Goal: Task Accomplishment & Management: Complete application form

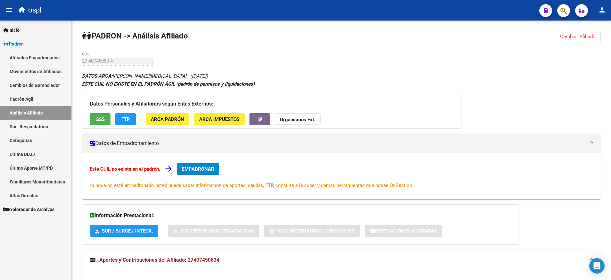
scroll to position [255, 0]
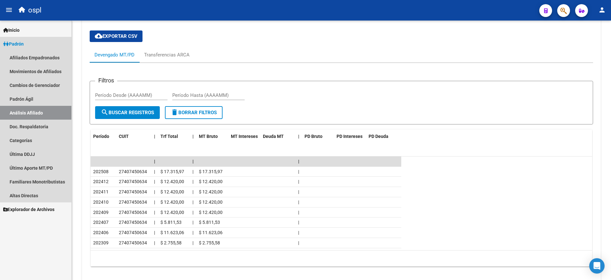
click at [39, 111] on link "Análisis Afiliado" at bounding box center [35, 113] width 71 height 14
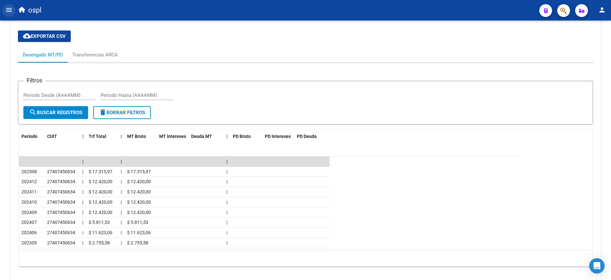
click at [8, 5] on button "menu" at bounding box center [9, 10] width 13 height 13
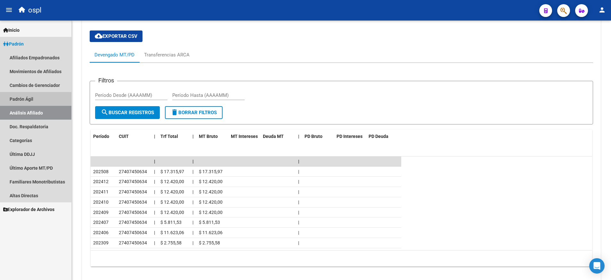
click at [32, 100] on link "Padrón Ágil" at bounding box center [35, 99] width 71 height 14
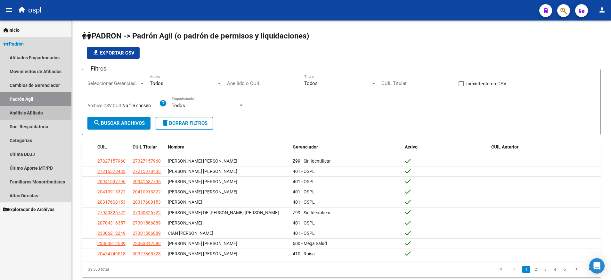
click at [37, 111] on link "Análisis Afiliado" at bounding box center [35, 113] width 71 height 14
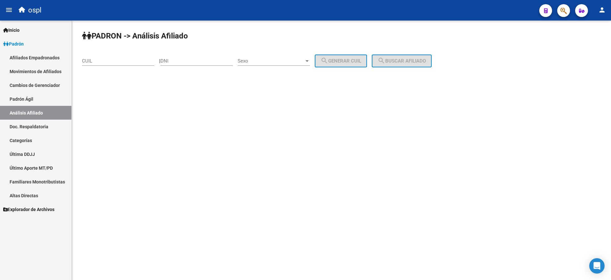
click at [141, 57] on div "CUIL" at bounding box center [118, 59] width 72 height 14
paste input "20-44540388-2"
type input "20-44540388-2"
click at [397, 59] on span "search Buscar afiliado" at bounding box center [402, 61] width 48 height 6
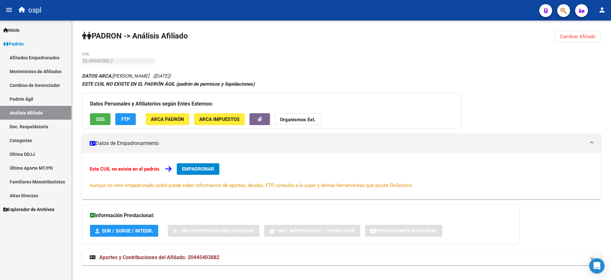
click at [193, 259] on span "Aportes y Contribuciones del Afiliado: 20445403882" at bounding box center [159, 257] width 120 height 6
click at [203, 166] on span "EMPADRONAR" at bounding box center [198, 169] width 32 height 6
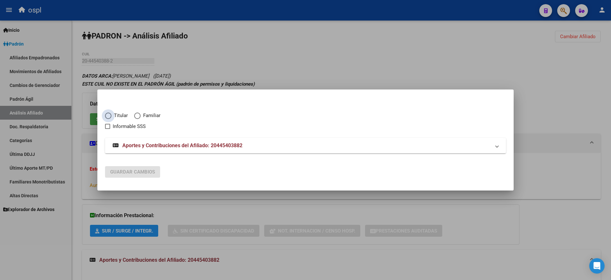
click at [108, 114] on span "Elija una opción" at bounding box center [108, 115] width 6 height 6
click at [108, 114] on input "Titular" at bounding box center [108, 115] width 6 height 6
radio input "true"
checkbox input "true"
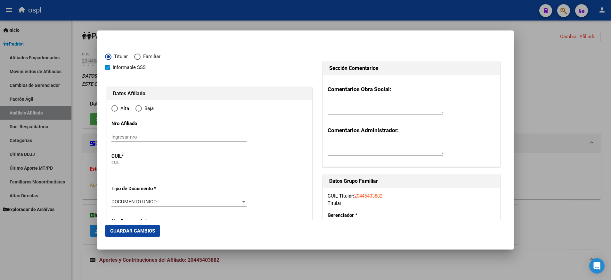
type input "20-44540388-2"
radio input "true"
type input "44540388"
type input "CARDOZO"
type input "[PERSON_NAME]"
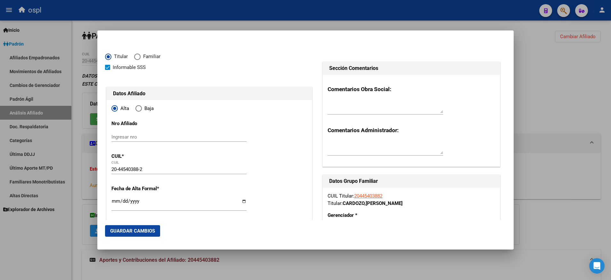
type input "[DATE]"
type input "DOS DE MAYO"
type input "3364"
type input "9 DE [PERSON_NAME] S/N"
type input "DOS DE MAYO"
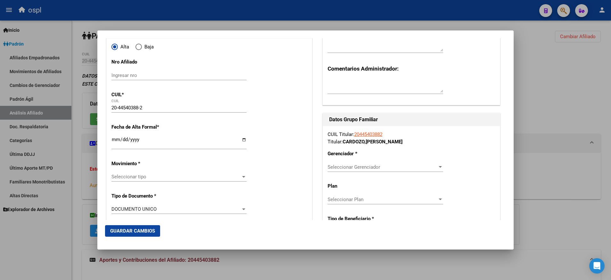
scroll to position [72, 0]
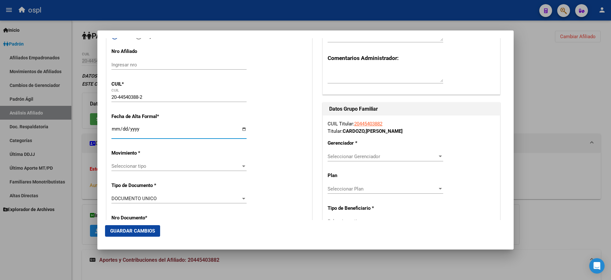
click at [243, 128] on input "Ingresar fecha" at bounding box center [178, 131] width 135 height 10
type input "[DATE]"
click at [241, 161] on div "Seleccionar tipo Seleccionar tipo" at bounding box center [178, 166] width 135 height 10
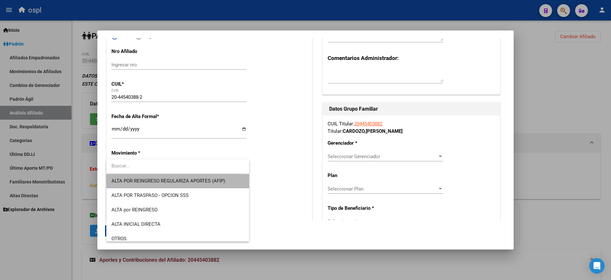
click at [234, 181] on span "ALTA POR REINGRESO REGULARIZA APORTES (AFIP)" at bounding box center [177, 181] width 133 height 14
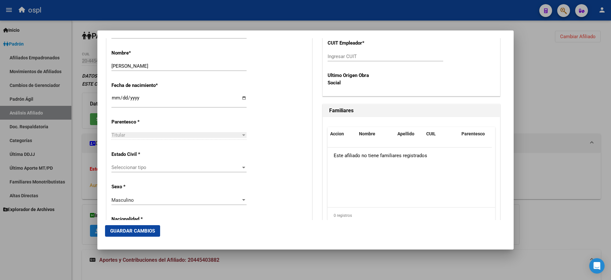
scroll to position [303, 0]
click at [241, 132] on div at bounding box center [244, 133] width 6 height 5
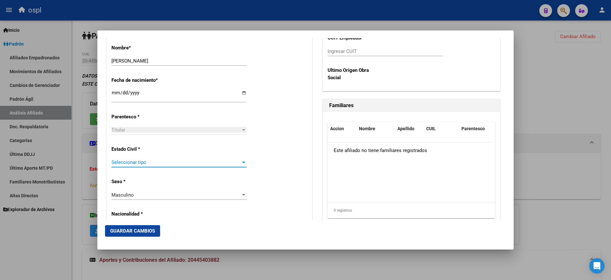
click at [242, 163] on div at bounding box center [243, 162] width 3 height 2
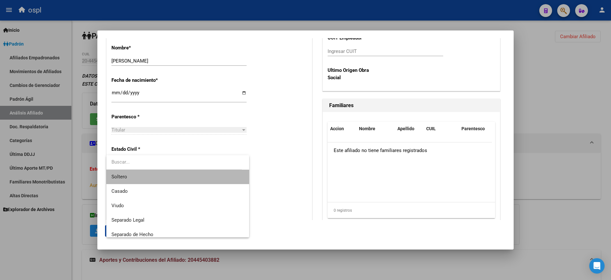
click at [226, 177] on span "Soltero" at bounding box center [177, 176] width 133 height 14
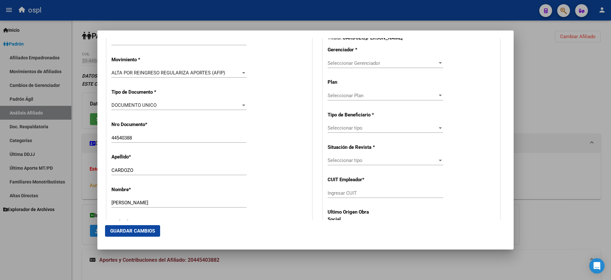
scroll to position [166, 0]
click at [438, 129] on div at bounding box center [441, 127] width 6 height 5
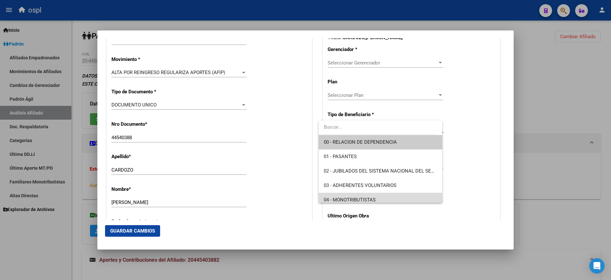
click at [415, 193] on span "04 - MONOTRIBUTISTAS" at bounding box center [380, 199] width 113 height 14
type input "20-44540388-2"
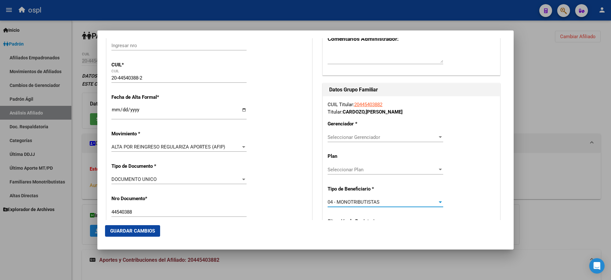
scroll to position [91, 0]
click at [439, 137] on div at bounding box center [440, 138] width 3 height 2
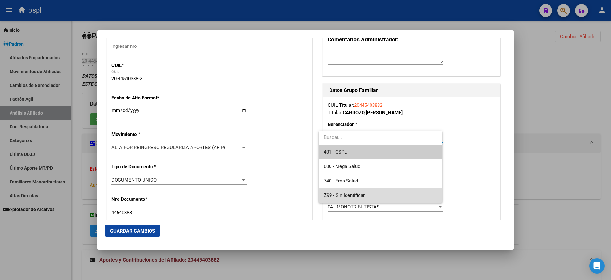
click at [406, 191] on span "Z99 - Sin Identificar" at bounding box center [380, 195] width 113 height 14
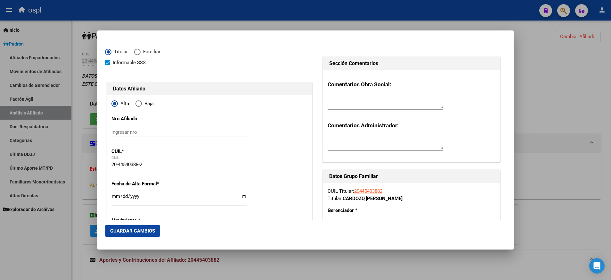
scroll to position [0, 0]
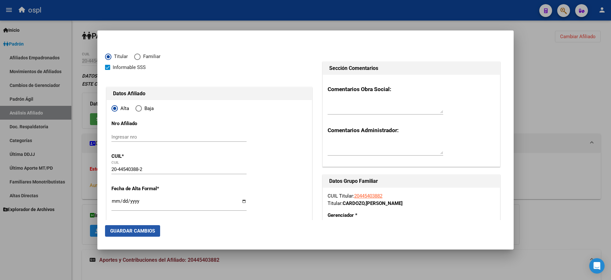
click at [136, 229] on span "Guardar Cambios" at bounding box center [132, 231] width 45 height 6
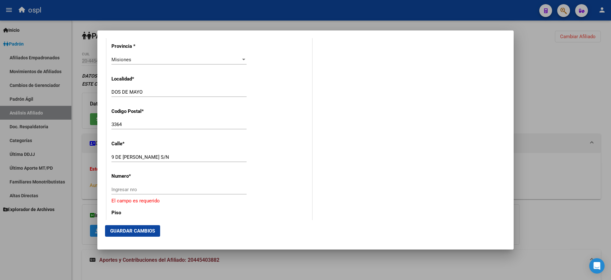
scroll to position [630, 0]
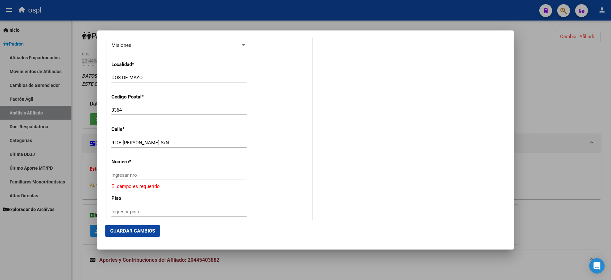
click at [217, 171] on div "Ingresar nro" at bounding box center [178, 175] width 135 height 10
click at [143, 229] on span "Guardar Cambios" at bounding box center [132, 231] width 45 height 6
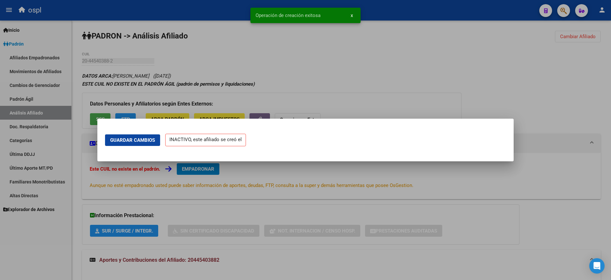
scroll to position [0, 0]
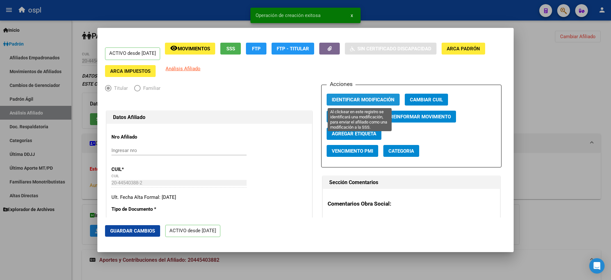
click at [367, 97] on span "Identificar Modificación" at bounding box center [363, 100] width 63 height 6
click at [353, 101] on span "Identificar Modificación" at bounding box center [363, 100] width 63 height 6
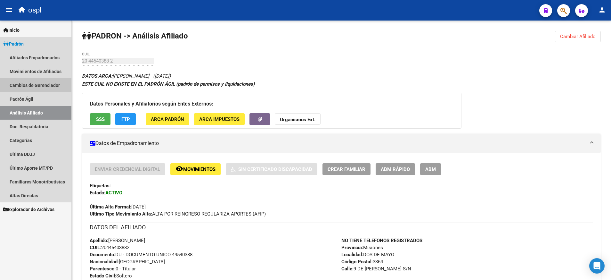
click at [43, 91] on link "Cambios de Gerenciador" at bounding box center [35, 85] width 71 height 14
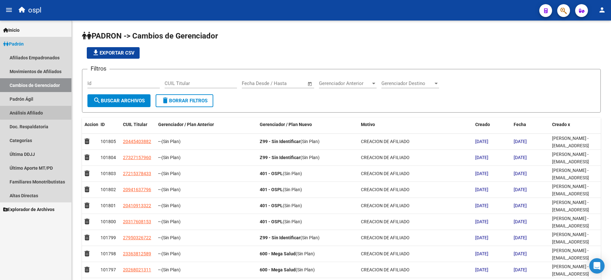
click at [46, 111] on link "Análisis Afiliado" at bounding box center [35, 113] width 71 height 14
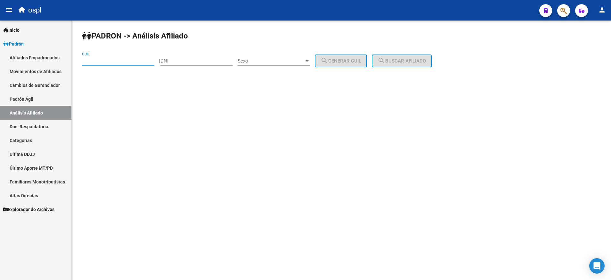
click at [129, 60] on input "CUIL" at bounding box center [118, 61] width 72 height 6
paste input "23-92974574-4"
type input "23-92974574-4"
click at [409, 56] on button "search Buscar afiliado" at bounding box center [402, 60] width 60 height 13
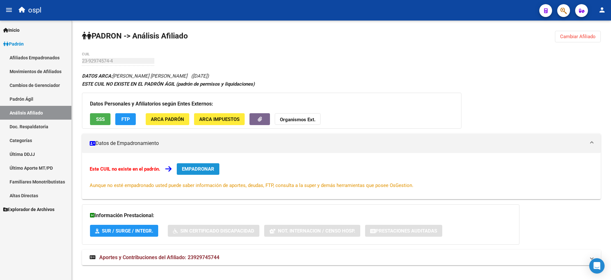
click at [194, 165] on button "EMPADRONAR" at bounding box center [198, 169] width 43 height 12
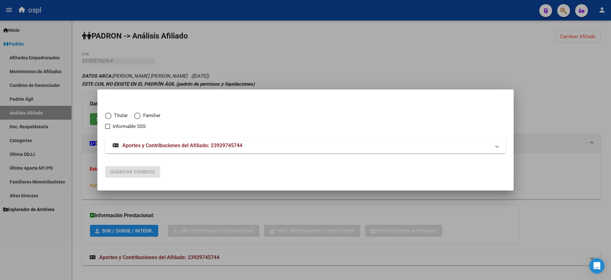
click at [106, 113] on span "Elija una opción" at bounding box center [108, 115] width 6 height 6
click at [106, 113] on input "Titular" at bounding box center [108, 115] width 6 height 6
radio input "true"
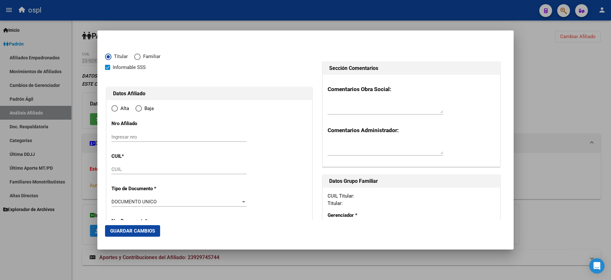
checkbox input "true"
type input "23-92974574-4"
radio input "true"
type input "92974574"
type input "[PERSON_NAME]"
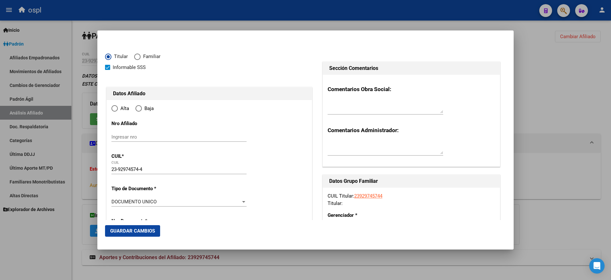
type input "[PERSON_NAME] [PERSON_NAME]"
type input "[DATE]"
type input "GUALEGUAYCHU"
type input "2820"
type input "[PERSON_NAME]"
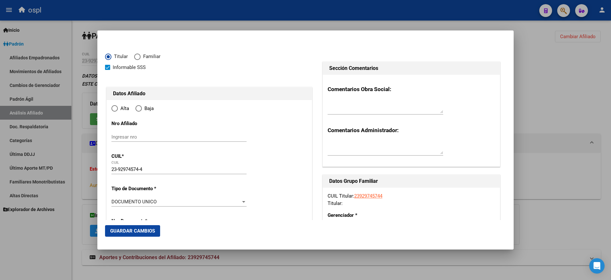
type input "471"
type input "GUALEGUAYCHU"
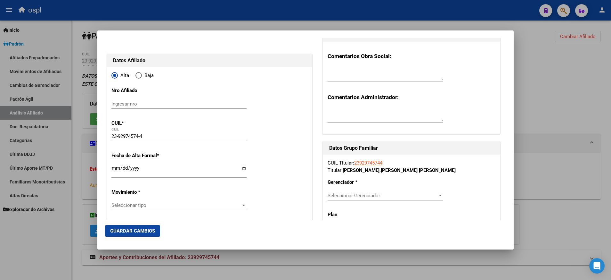
scroll to position [34, 0]
click at [243, 166] on input "Ingresar fecha" at bounding box center [178, 169] width 135 height 10
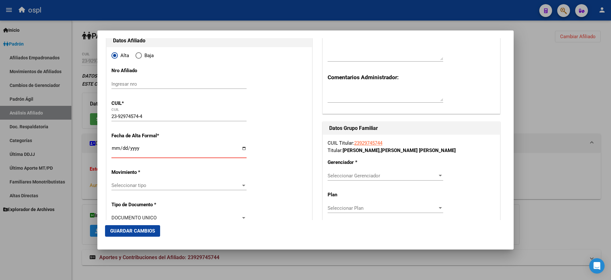
scroll to position [53, 0]
click at [240, 150] on input "Ingresar fecha" at bounding box center [178, 150] width 135 height 10
type input "[DATE]"
click at [241, 183] on div at bounding box center [244, 184] width 6 height 5
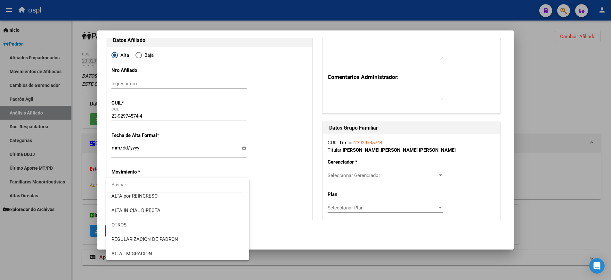
scroll to position [44, 0]
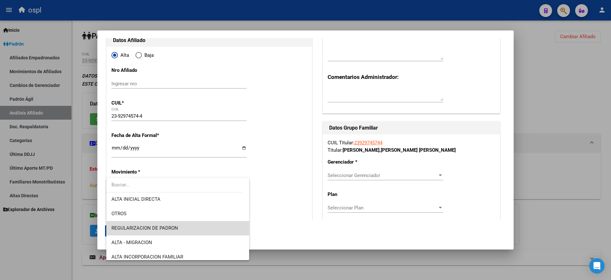
click at [219, 228] on span "REGULARIZACION DE PADRON" at bounding box center [177, 228] width 133 height 14
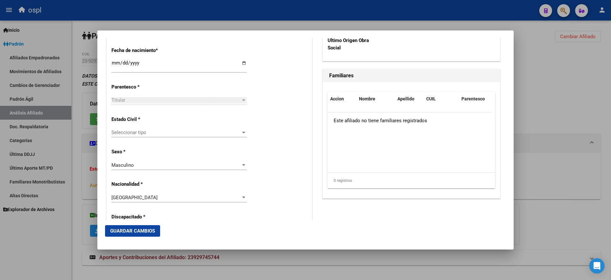
scroll to position [337, 0]
click at [241, 134] on div at bounding box center [244, 131] width 6 height 5
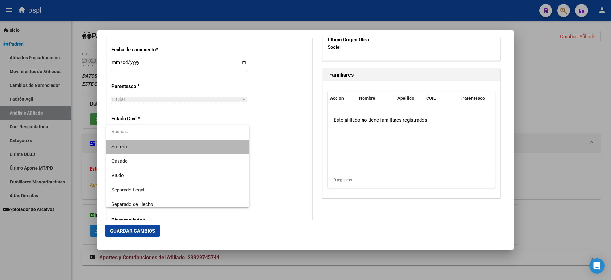
click at [223, 147] on span "Soltero" at bounding box center [177, 146] width 133 height 14
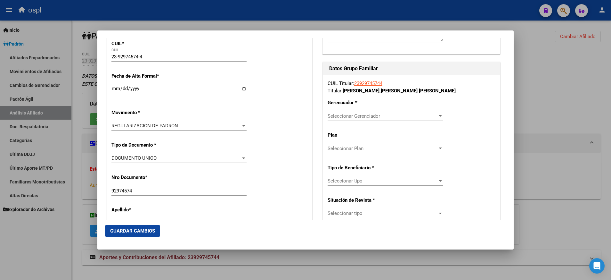
scroll to position [111, 0]
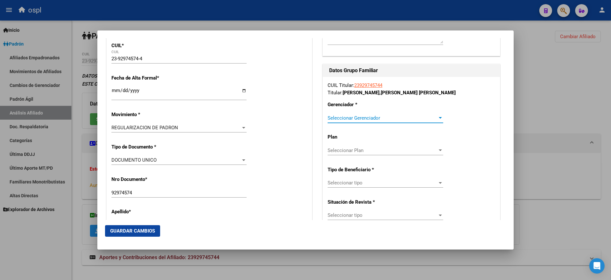
click at [438, 117] on div at bounding box center [441, 117] width 6 height 5
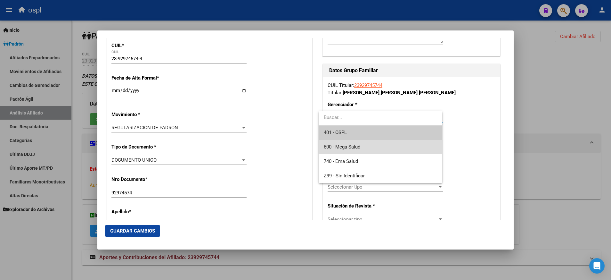
click at [404, 146] on span "600 - Mega Salud" at bounding box center [380, 147] width 113 height 14
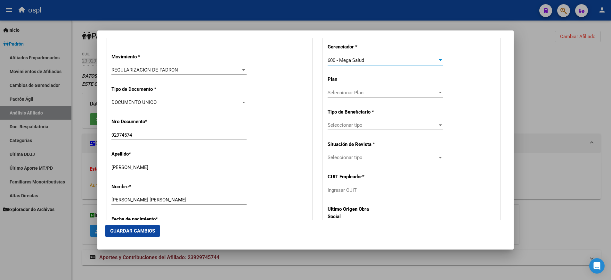
scroll to position [167, 0]
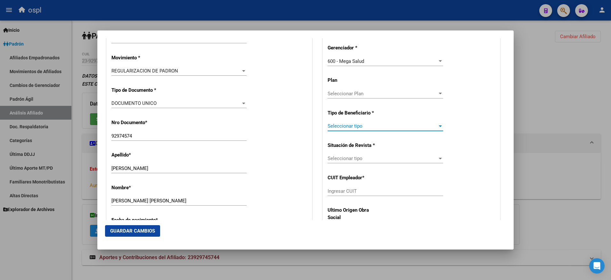
click at [438, 125] on div at bounding box center [441, 125] width 6 height 5
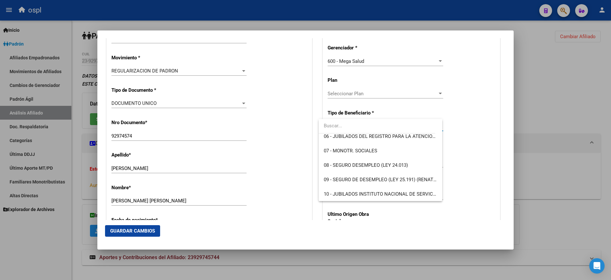
scroll to position [83, 0]
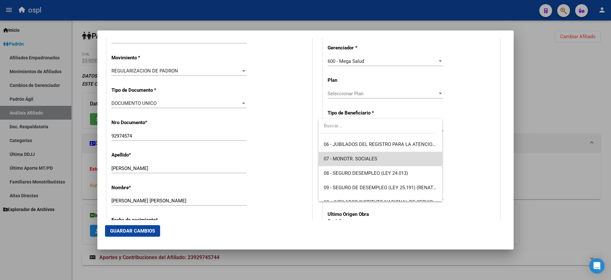
click at [421, 157] on span "07 - MONOTR. SOCIALES" at bounding box center [380, 158] width 113 height 14
type input "23-92974574-4"
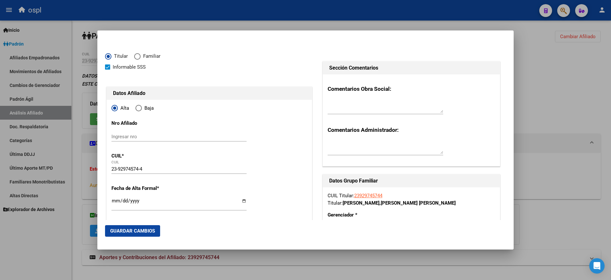
scroll to position [0, 0]
click at [146, 230] on span "Guardar Cambios" at bounding box center [132, 231] width 45 height 6
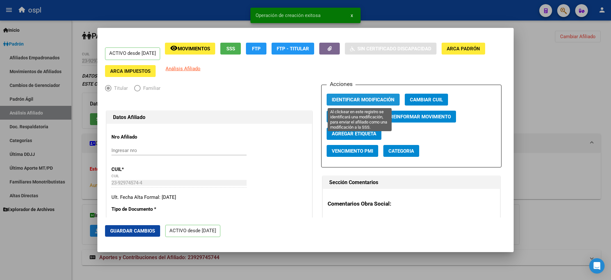
click at [360, 100] on span "Identificar Modificación" at bounding box center [363, 100] width 63 height 6
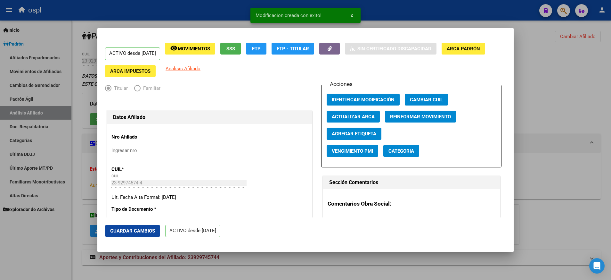
click at [438, 12] on div at bounding box center [305, 140] width 611 height 280
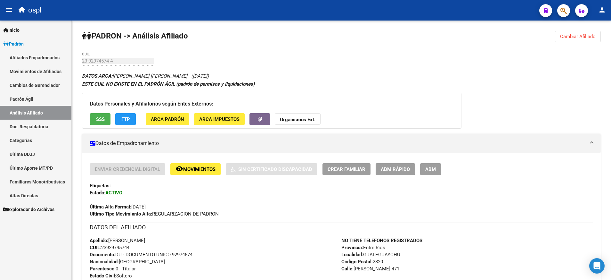
click at [34, 96] on link "Padrón Ágil" at bounding box center [35, 99] width 71 height 14
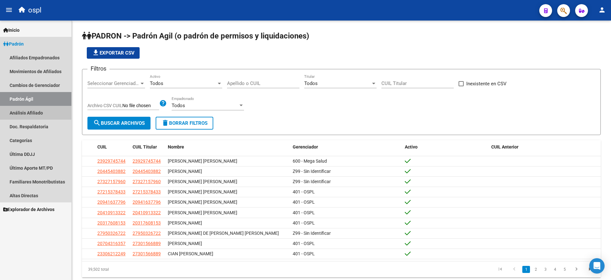
click at [37, 113] on link "Análisis Afiliado" at bounding box center [35, 113] width 71 height 14
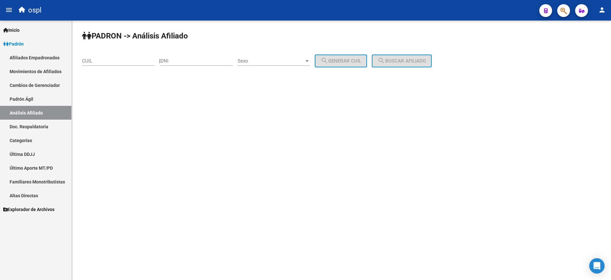
click at [110, 64] on div "CUIL" at bounding box center [118, 59] width 72 height 14
paste input "27-18529527-9"
type input "27-18529527-9"
click at [402, 57] on button "search Buscar afiliado" at bounding box center [402, 60] width 60 height 13
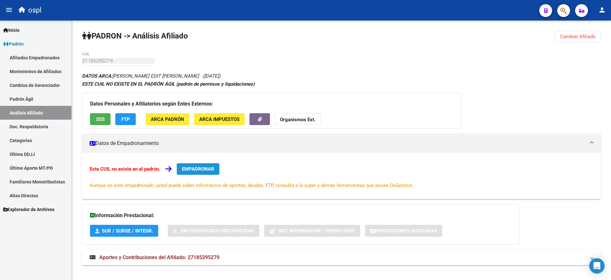
click at [200, 168] on span "EMPADRONAR" at bounding box center [198, 169] width 32 height 6
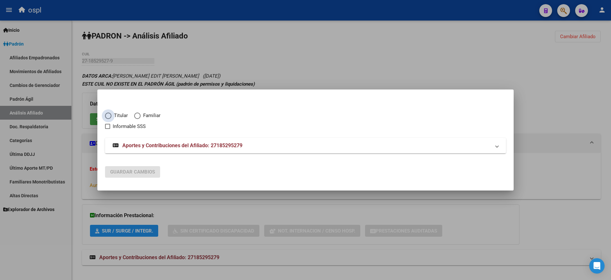
click at [109, 117] on span "Elija una opción" at bounding box center [108, 115] width 6 height 6
click at [109, 117] on input "Titular" at bounding box center [108, 115] width 6 height 6
radio input "true"
checkbox input "true"
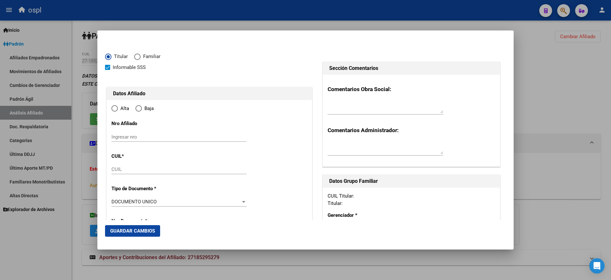
type input "27-18529527-9"
radio input "true"
type input "18529527"
type input "[PERSON_NAME]"
type input "EDIT [PERSON_NAME]"
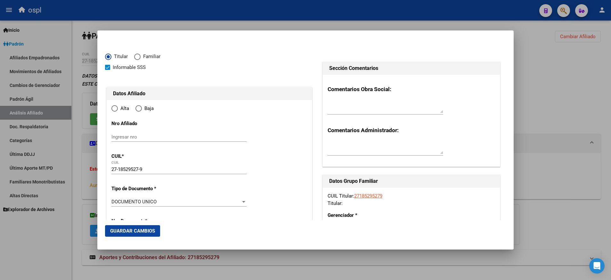
type input "[DATE]"
type input "BARRIO [GEOGRAPHIC_DATA]"
type input "5001"
type input "[PERSON_NAME]"
type input "BARRIO [GEOGRAPHIC_DATA]"
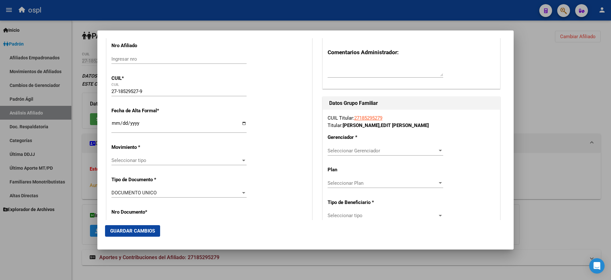
scroll to position [79, 0]
click at [244, 158] on app-drop-down-list "Movimiento * Seleccionar tipo Seleccionar tipo" at bounding box center [181, 152] width 140 height 19
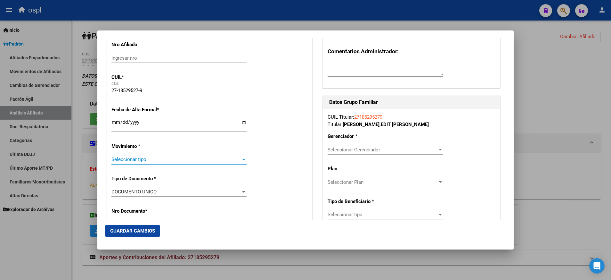
click at [241, 158] on div at bounding box center [244, 159] width 6 height 5
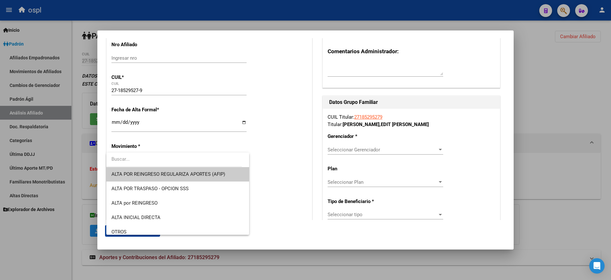
scroll to position [72, 0]
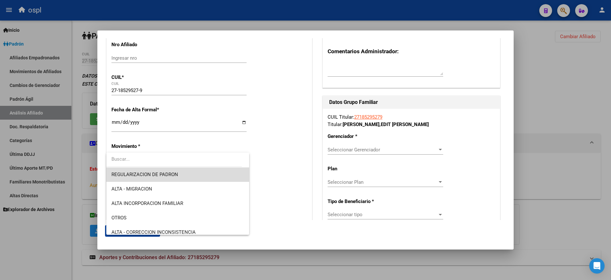
click at [219, 175] on span "REGULARIZACION DE PADRON" at bounding box center [177, 174] width 133 height 14
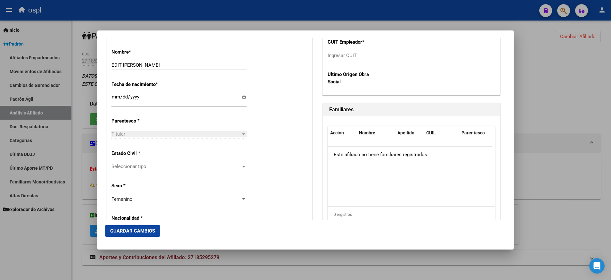
scroll to position [336, 0]
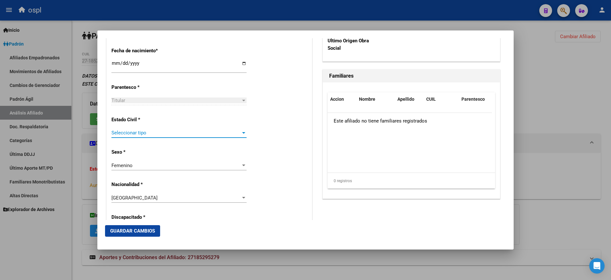
click at [241, 134] on div at bounding box center [244, 132] width 6 height 5
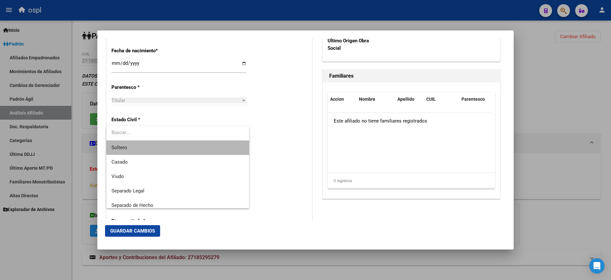
click at [229, 144] on span "Soltero" at bounding box center [177, 147] width 133 height 14
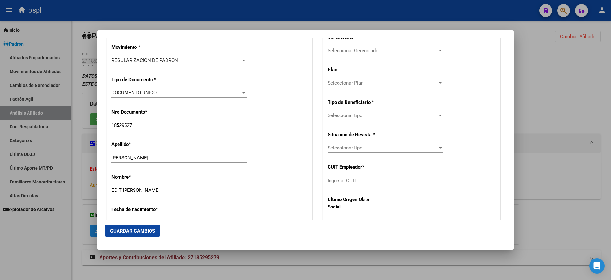
scroll to position [175, 0]
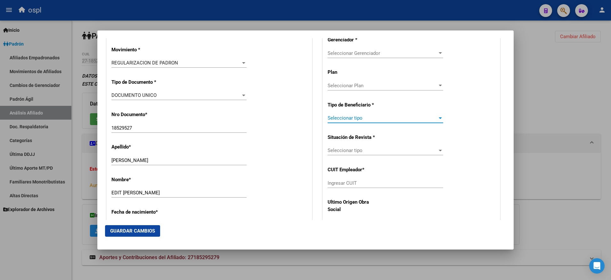
click at [438, 118] on div at bounding box center [441, 117] width 6 height 5
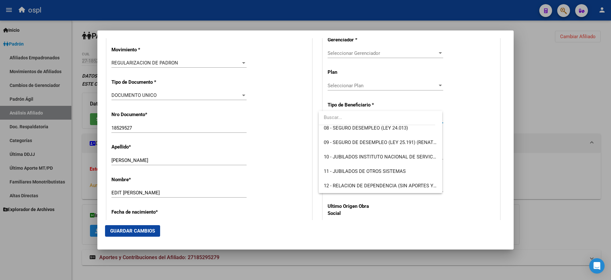
scroll to position [48, 0]
click at [394, 184] on span "07 - MONOTR. SOCIALES" at bounding box center [380, 185] width 113 height 14
type input "27-18529527-9"
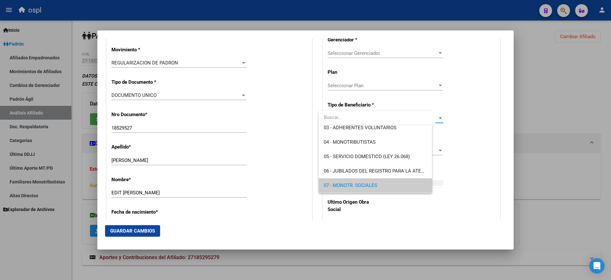
scroll to position [48, 0]
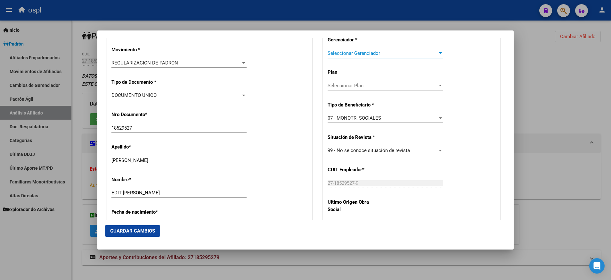
click at [438, 54] on div at bounding box center [441, 53] width 6 height 5
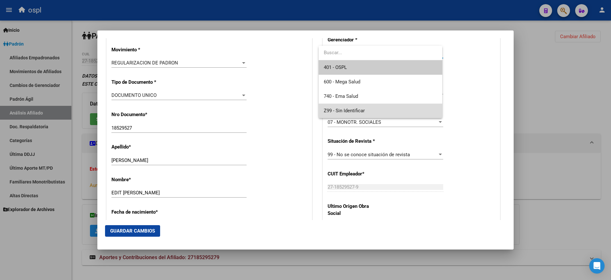
click at [404, 109] on span "Z99 - Sin Identificar" at bounding box center [380, 110] width 113 height 14
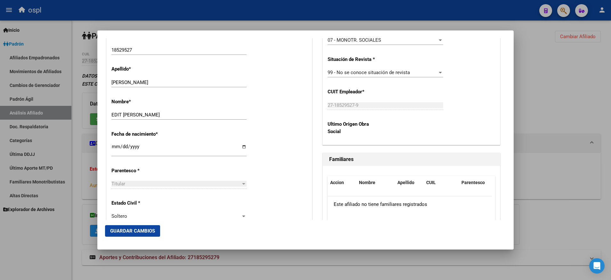
scroll to position [256, 0]
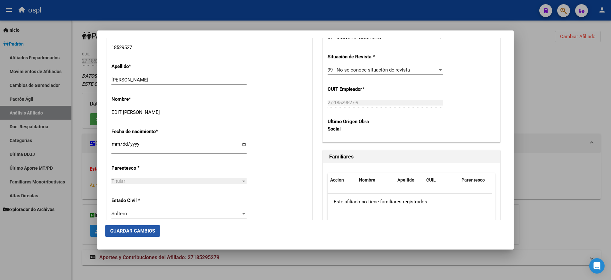
click at [143, 231] on span "Guardar Cambios" at bounding box center [132, 231] width 45 height 6
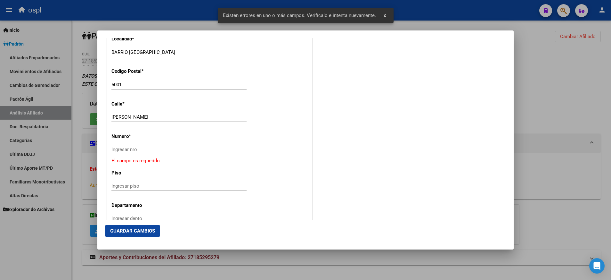
scroll to position [660, 0]
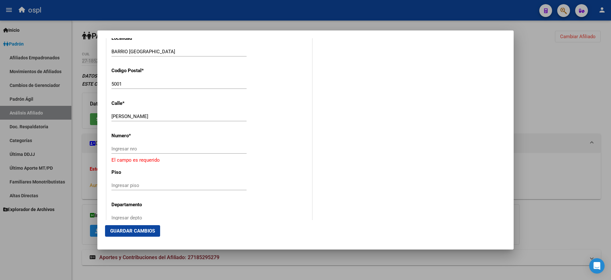
click at [196, 145] on div "Ingresar nro" at bounding box center [178, 149] width 135 height 10
click at [179, 145] on div "Ingresar nro" at bounding box center [178, 149] width 135 height 10
click at [135, 224] on mat-dialog-actions "Guardar Cambios" at bounding box center [305, 231] width 401 height 22
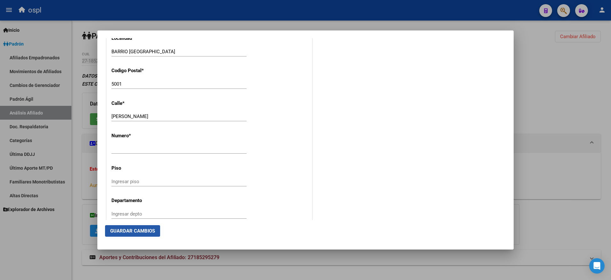
click at [136, 231] on span "Guardar Cambios" at bounding box center [132, 231] width 45 height 6
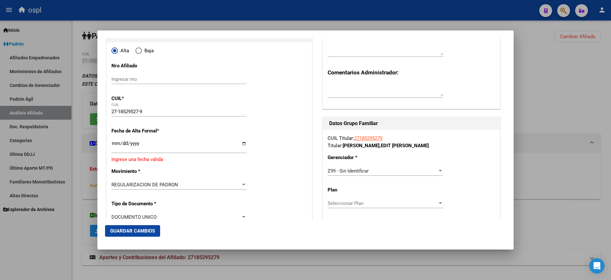
scroll to position [50, 0]
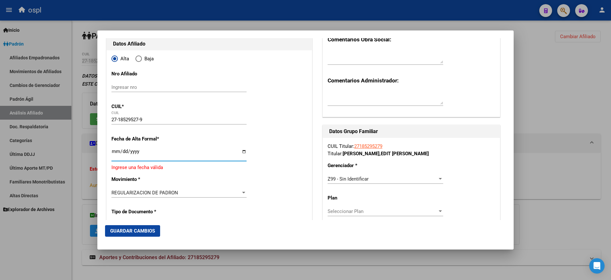
click at [241, 151] on input "Ingresar fecha" at bounding box center [178, 154] width 135 height 10
click at [242, 151] on input "[DATE]" at bounding box center [178, 154] width 135 height 10
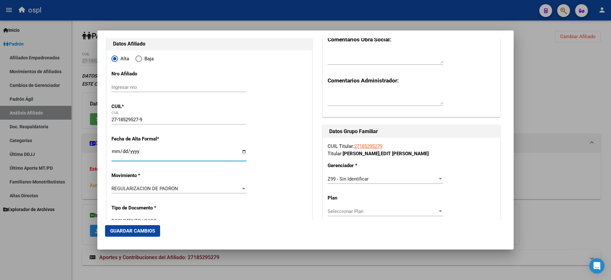
type input "[DATE]"
click at [151, 227] on button "Guardar Cambios" at bounding box center [132, 231] width 55 height 12
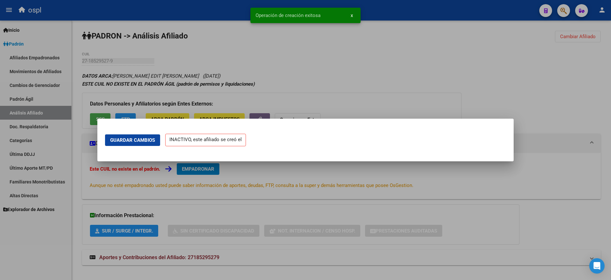
scroll to position [0, 0]
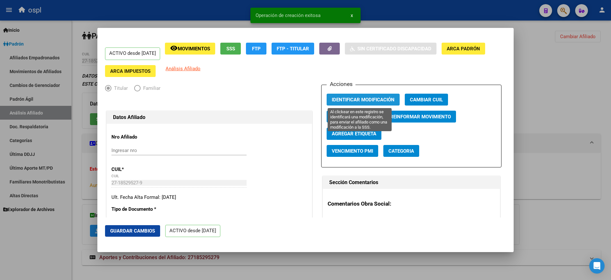
click at [358, 99] on span "Identificar Modificación" at bounding box center [363, 100] width 63 height 6
